Goal: Task Accomplishment & Management: Use online tool/utility

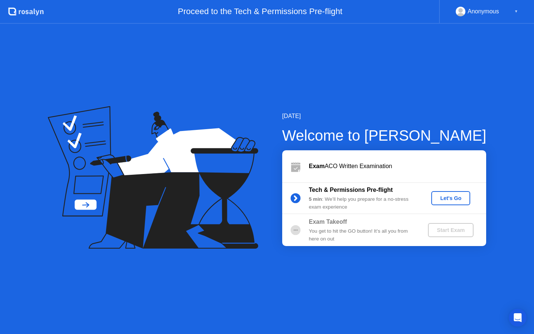
click at [444, 202] on button "Let's Go" at bounding box center [451, 198] width 39 height 14
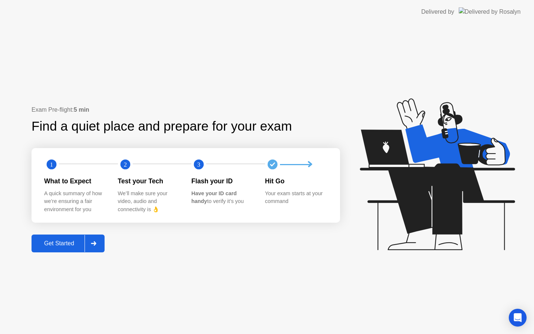
click at [55, 242] on div "Get Started" at bounding box center [59, 243] width 51 height 7
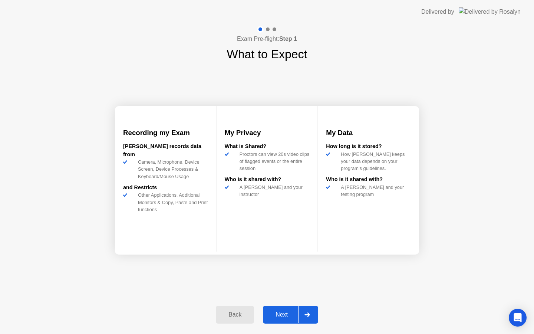
click at [286, 313] on div "Next" at bounding box center [281, 314] width 33 height 7
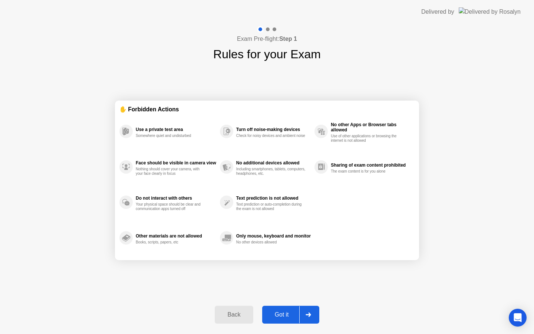
click at [284, 315] on div "Got it" at bounding box center [282, 314] width 35 height 7
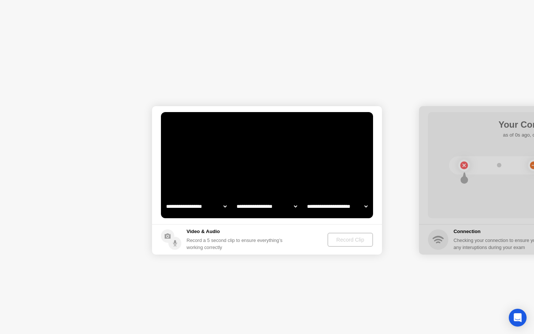
select select "**********"
select select "*******"
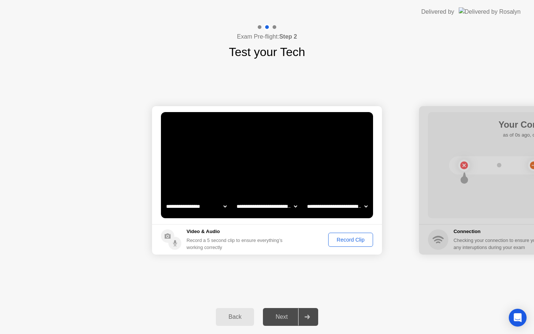
click at [199, 207] on select "**********" at bounding box center [196, 206] width 63 height 15
click at [340, 238] on div "Record Clip" at bounding box center [351, 240] width 40 height 6
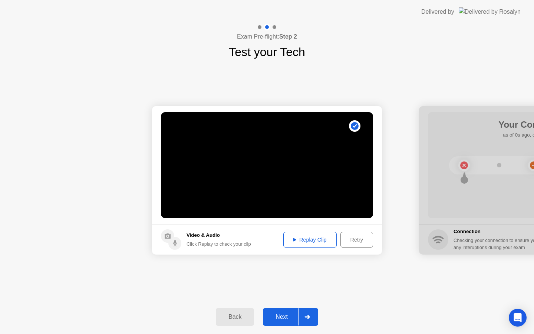
click at [294, 240] on icon at bounding box center [295, 239] width 3 height 3
click at [293, 237] on div "Replay Clip" at bounding box center [310, 240] width 48 height 6
click at [358, 45] on div "Exam Pre-flight: Step 2 Test your Tech" at bounding box center [267, 42] width 534 height 37
click at [294, 240] on icon at bounding box center [295, 239] width 3 height 3
click at [360, 238] on div "Retry" at bounding box center [356, 240] width 27 height 6
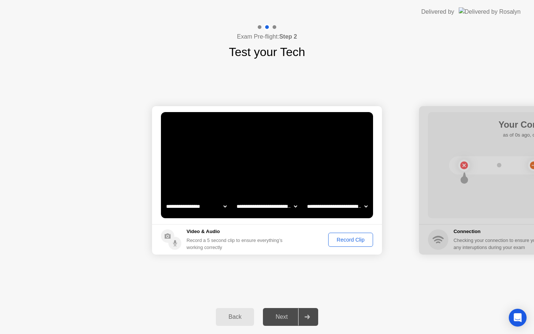
click at [360, 237] on div "Record Clip" at bounding box center [351, 240] width 40 height 6
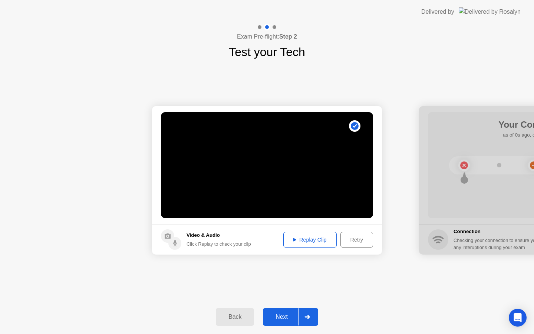
click at [313, 242] on div "Replay Clip" at bounding box center [310, 240] width 48 height 6
click at [293, 318] on div "Next" at bounding box center [281, 317] width 33 height 7
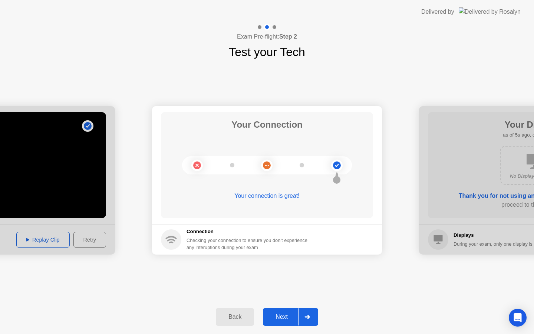
click at [285, 317] on div "Next" at bounding box center [281, 317] width 33 height 7
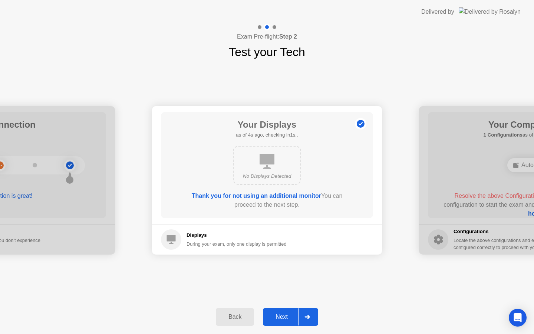
click at [285, 317] on div "Next" at bounding box center [281, 317] width 33 height 7
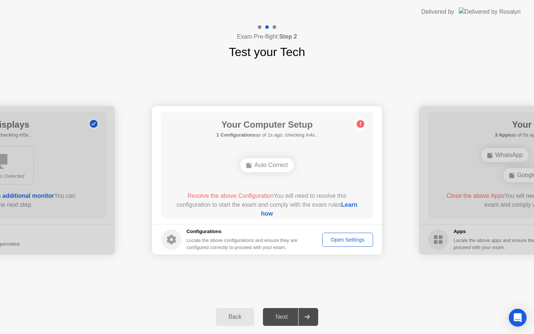
click at [338, 241] on div "Open Settings" at bounding box center [348, 240] width 46 height 6
click at [278, 164] on div "Auto Correct" at bounding box center [266, 165] width 53 height 14
click at [337, 242] on div "Open Settings" at bounding box center [348, 240] width 46 height 6
click at [266, 165] on div "Auto Correct" at bounding box center [266, 165] width 53 height 14
click at [360, 124] on icon at bounding box center [360, 124] width 1 height 4
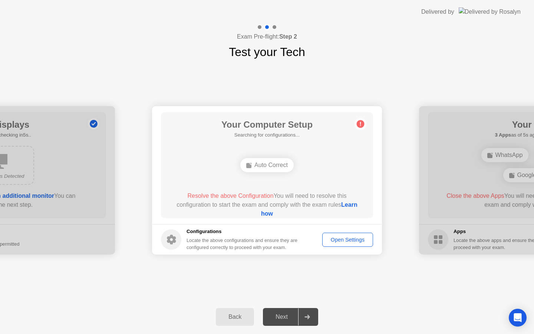
click at [261, 213] on link "Learn how" at bounding box center [309, 209] width 96 height 15
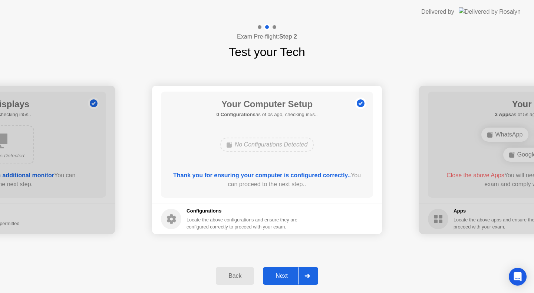
click at [473, 161] on div at bounding box center [534, 160] width 230 height 148
click at [284, 275] on div "Next" at bounding box center [281, 276] width 33 height 7
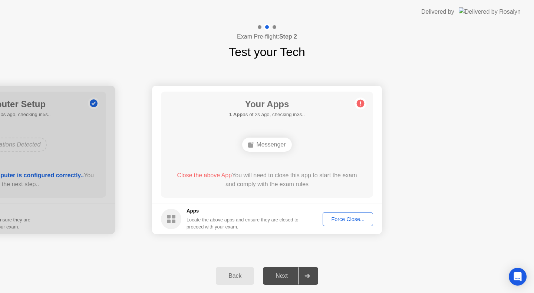
click at [278, 145] on div "Messenger" at bounding box center [266, 145] width 49 height 14
click at [335, 223] on button "Force Close..." at bounding box center [348, 219] width 50 height 14
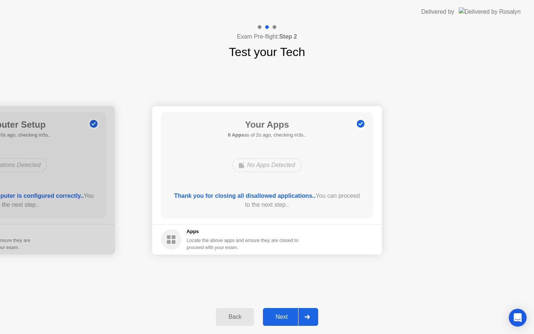
click at [273, 319] on div "Next" at bounding box center [281, 317] width 33 height 7
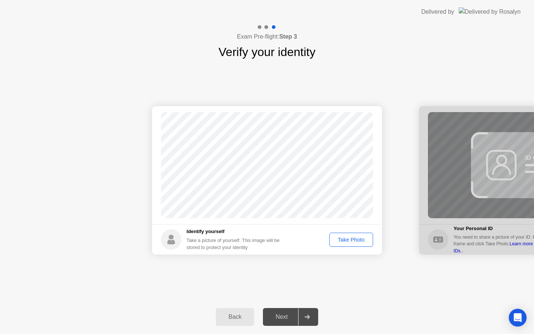
click at [344, 238] on div "Take Photo" at bounding box center [351, 240] width 39 height 6
click at [283, 315] on div "Next" at bounding box center [281, 317] width 33 height 7
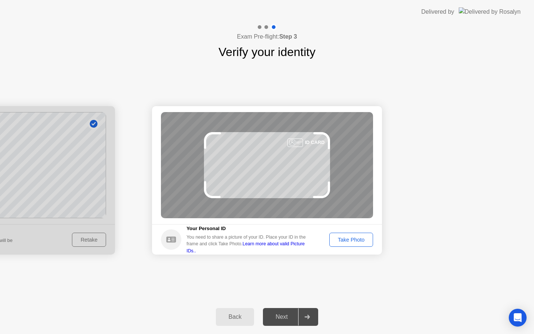
click at [345, 240] on div "Take Photo" at bounding box center [351, 240] width 39 height 6
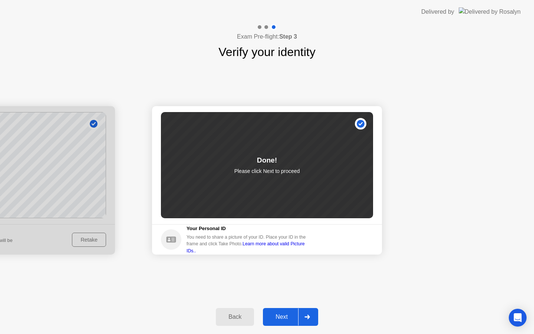
click at [284, 314] on div "Next" at bounding box center [281, 317] width 33 height 7
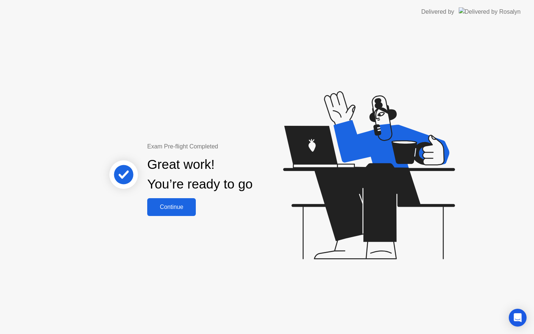
click at [178, 205] on div "Continue" at bounding box center [172, 207] width 44 height 7
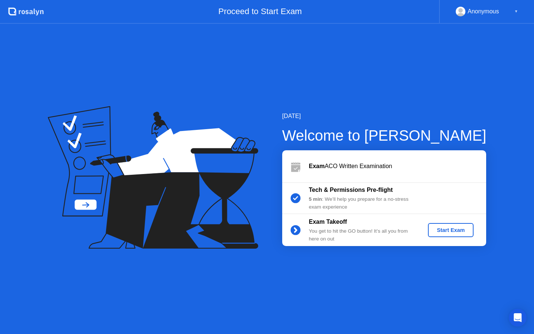
click at [453, 227] on div "Start Exam" at bounding box center [451, 230] width 40 height 6
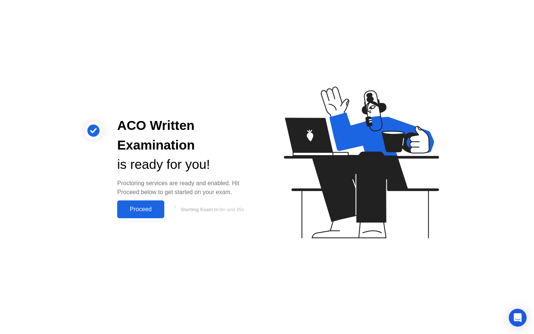
click at [151, 207] on div "Proceed" at bounding box center [140, 209] width 43 height 7
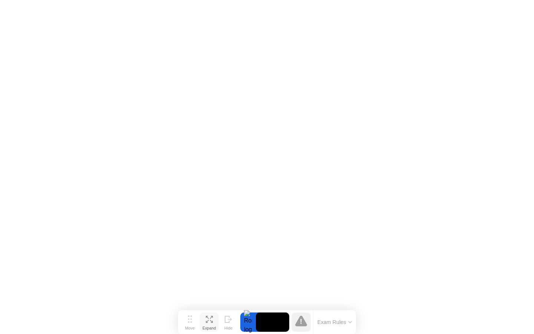
click at [208, 326] on div "Expand" at bounding box center [209, 328] width 13 height 4
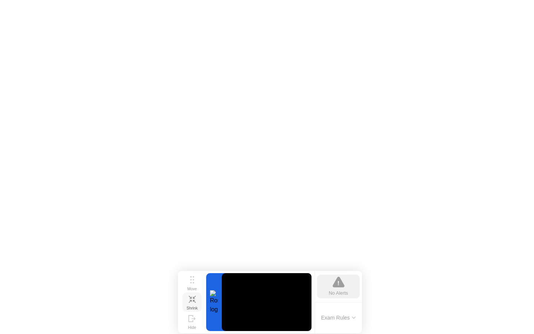
click at [192, 301] on icon at bounding box center [192, 299] width 7 height 7
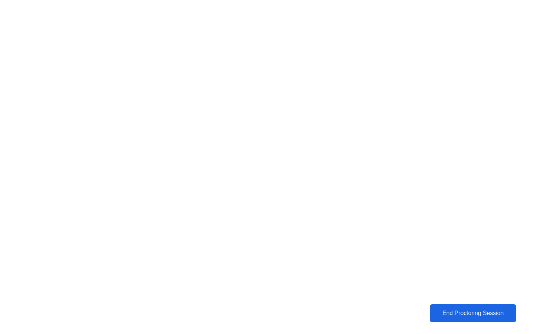
click at [467, 314] on div "End Proctoring Session" at bounding box center [473, 313] width 82 height 7
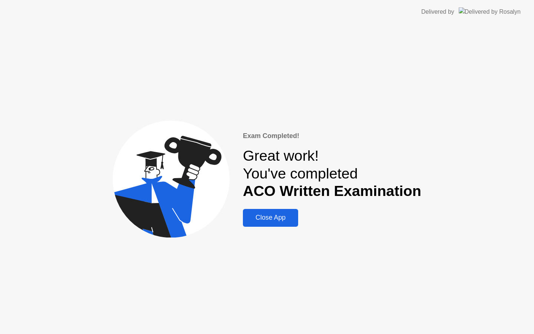
click at [293, 219] on div "Close App" at bounding box center [270, 218] width 51 height 8
